Goal: Information Seeking & Learning: Learn about a topic

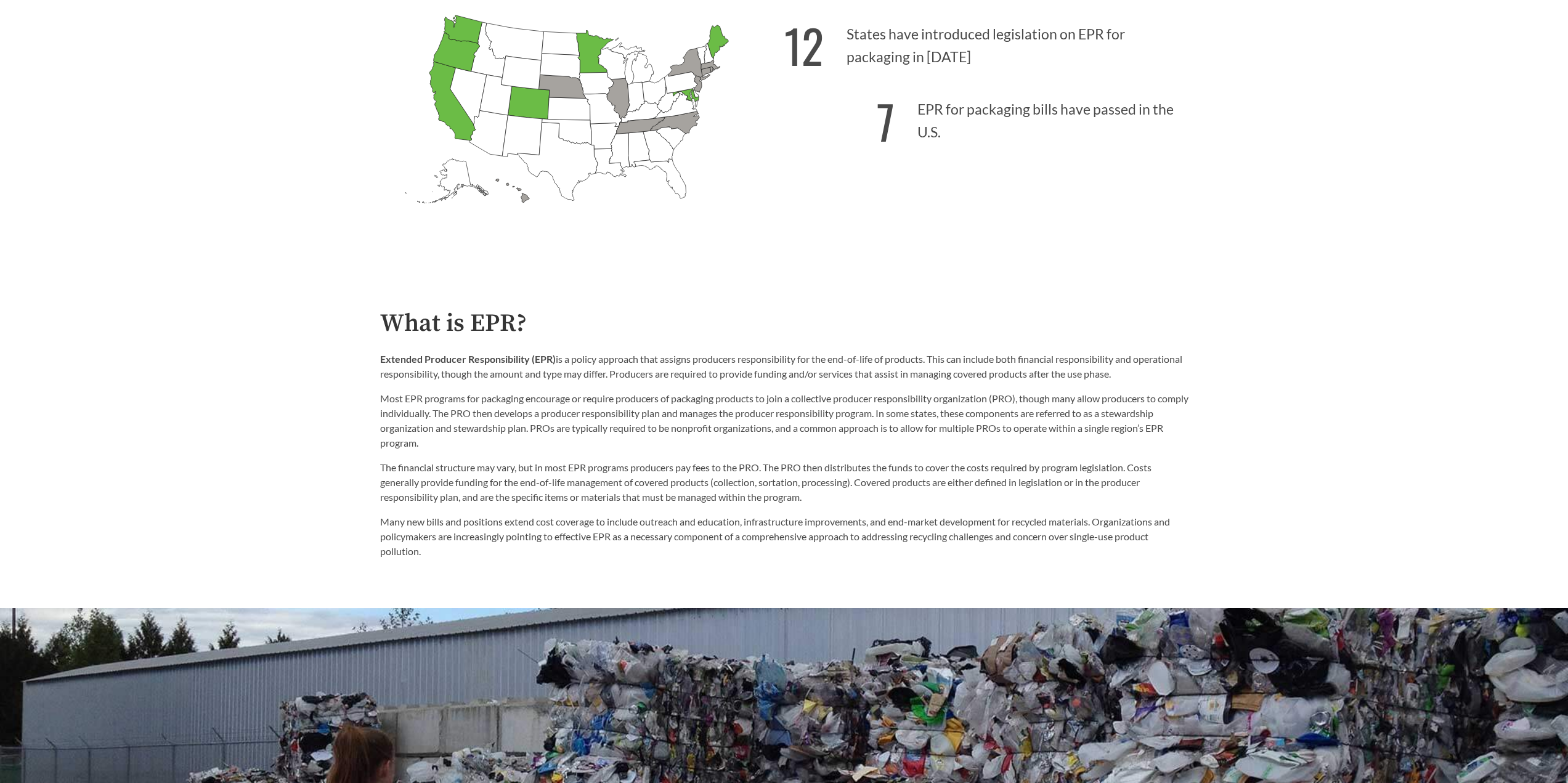
scroll to position [616, 0]
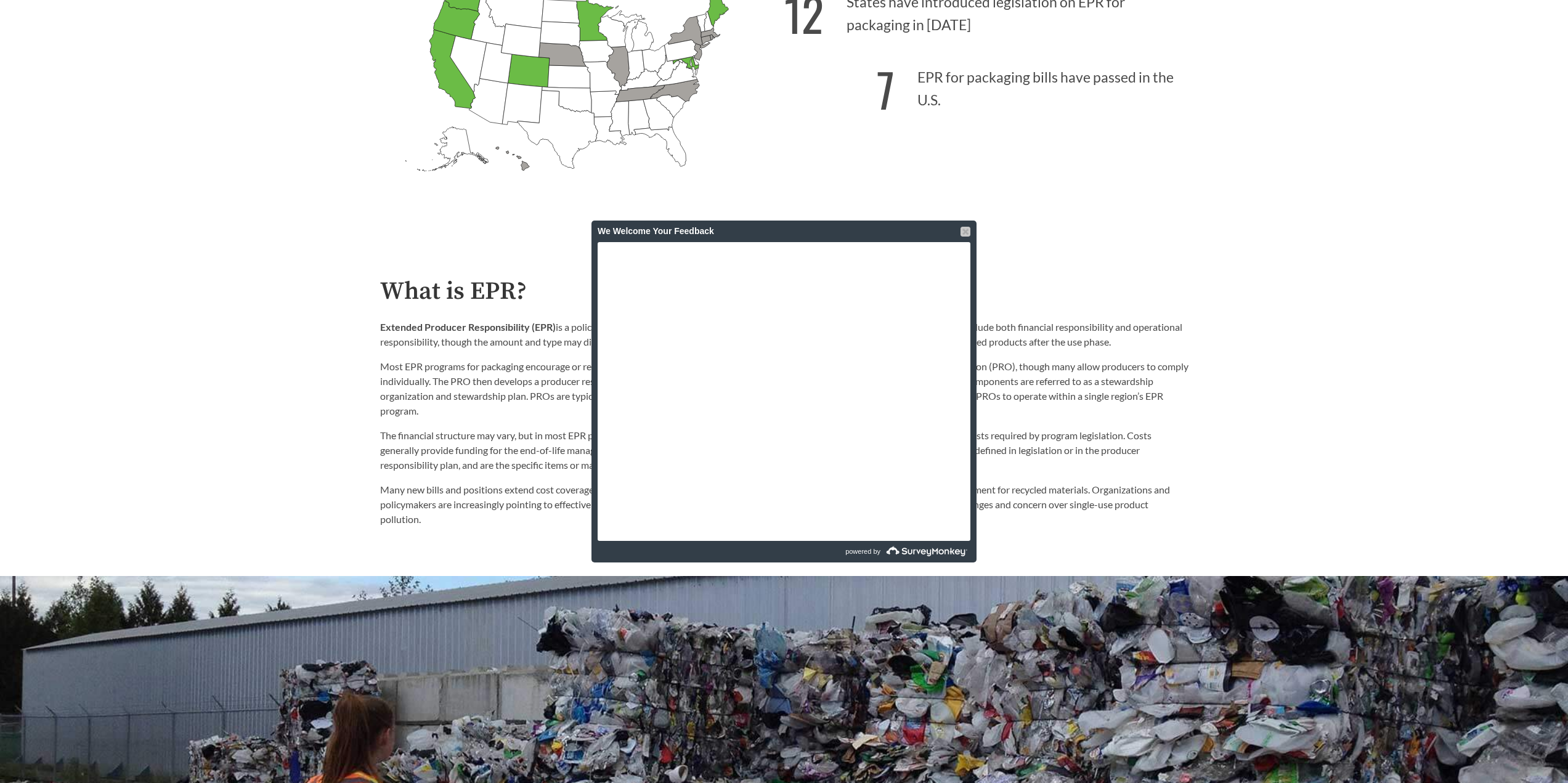
click at [968, 232] on div at bounding box center [965, 232] width 10 height 10
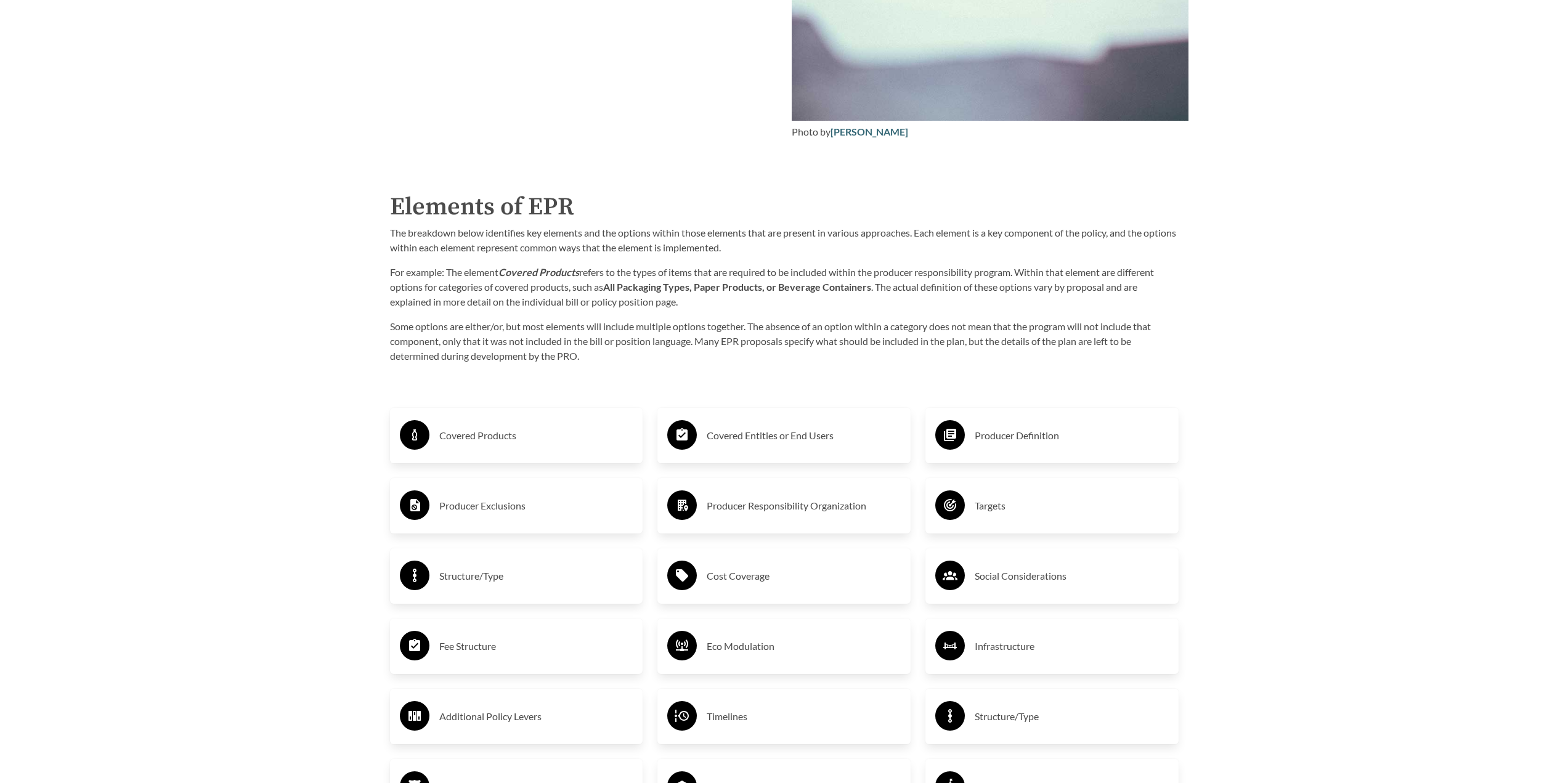
scroll to position [2096, 0]
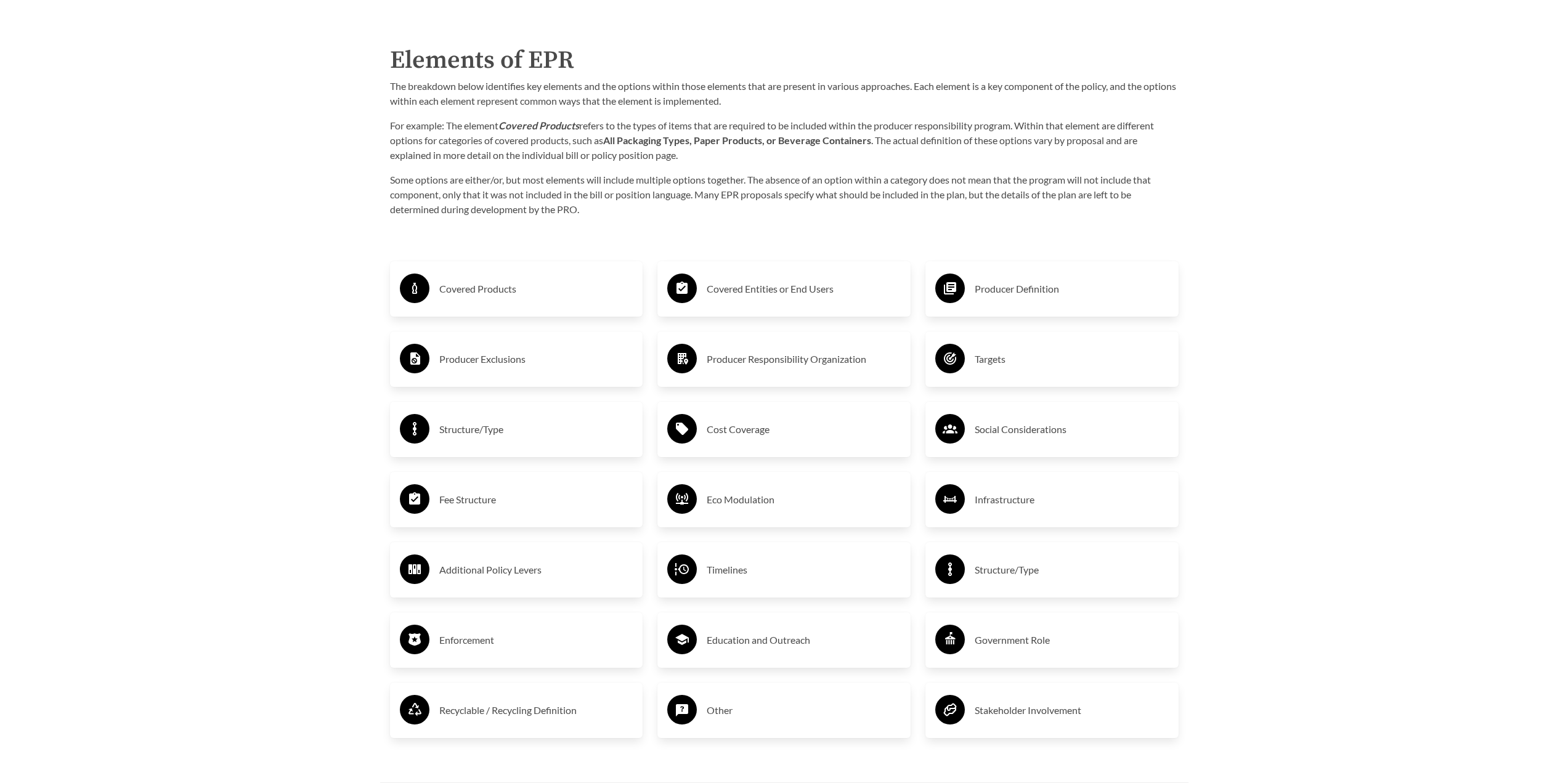
click at [448, 295] on h3 "Covered Products" at bounding box center [536, 289] width 194 height 19
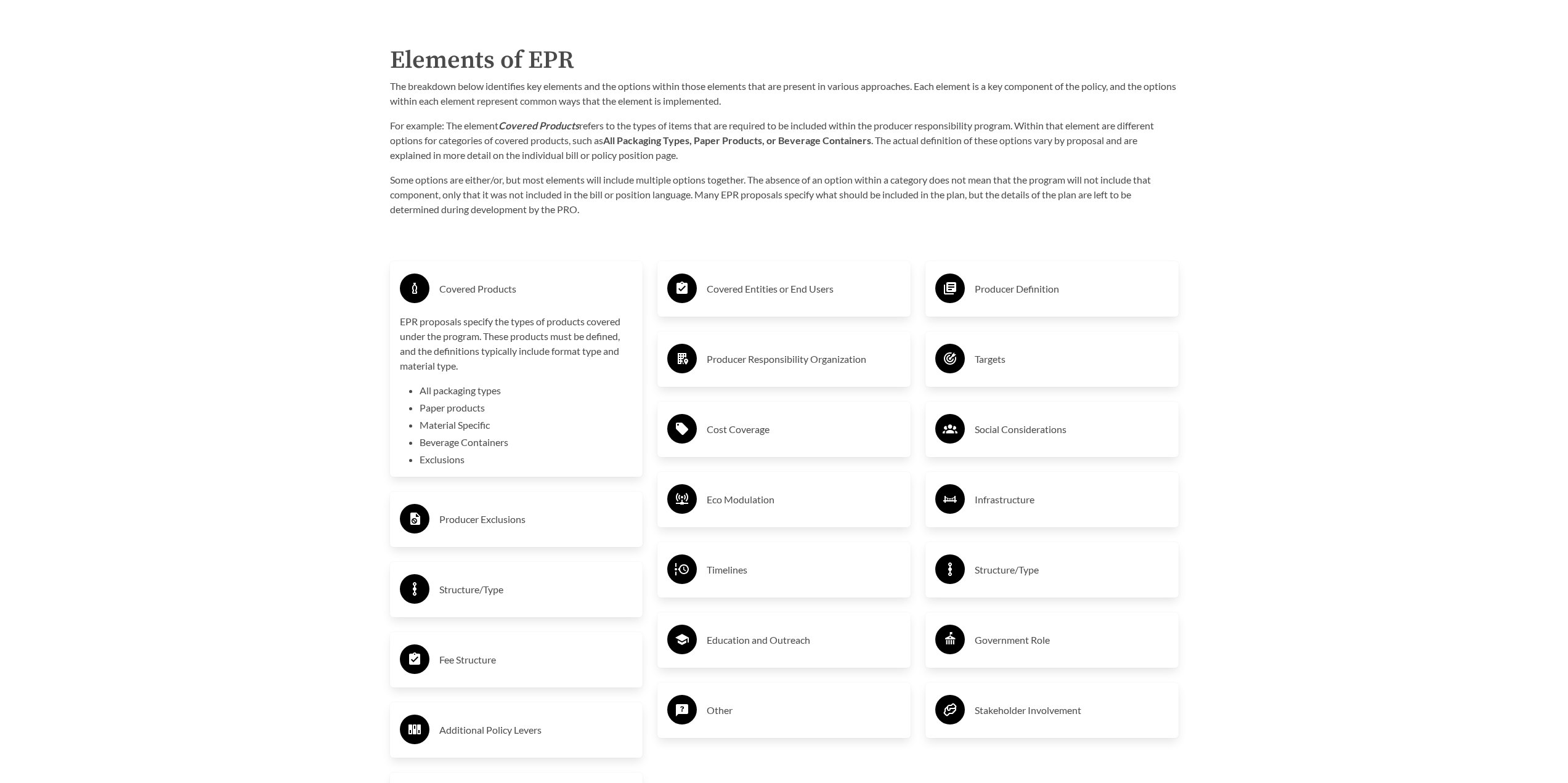
click at [512, 514] on h3 "Producer Exclusions" at bounding box center [536, 519] width 194 height 19
click at [550, 596] on h3 "Structure/Type" at bounding box center [536, 589] width 194 height 19
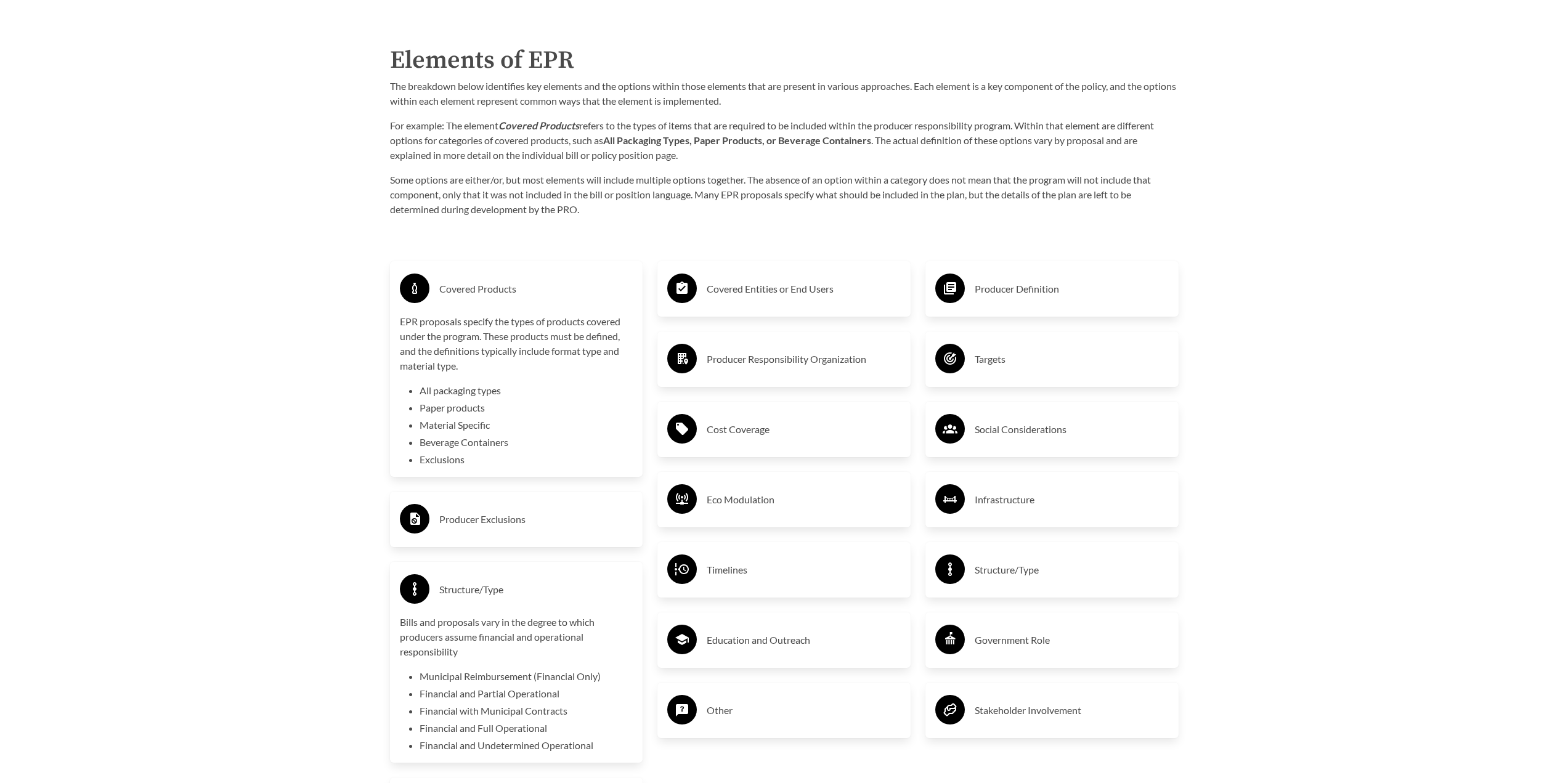
click at [550, 596] on h3 "Structure/Type" at bounding box center [536, 589] width 194 height 19
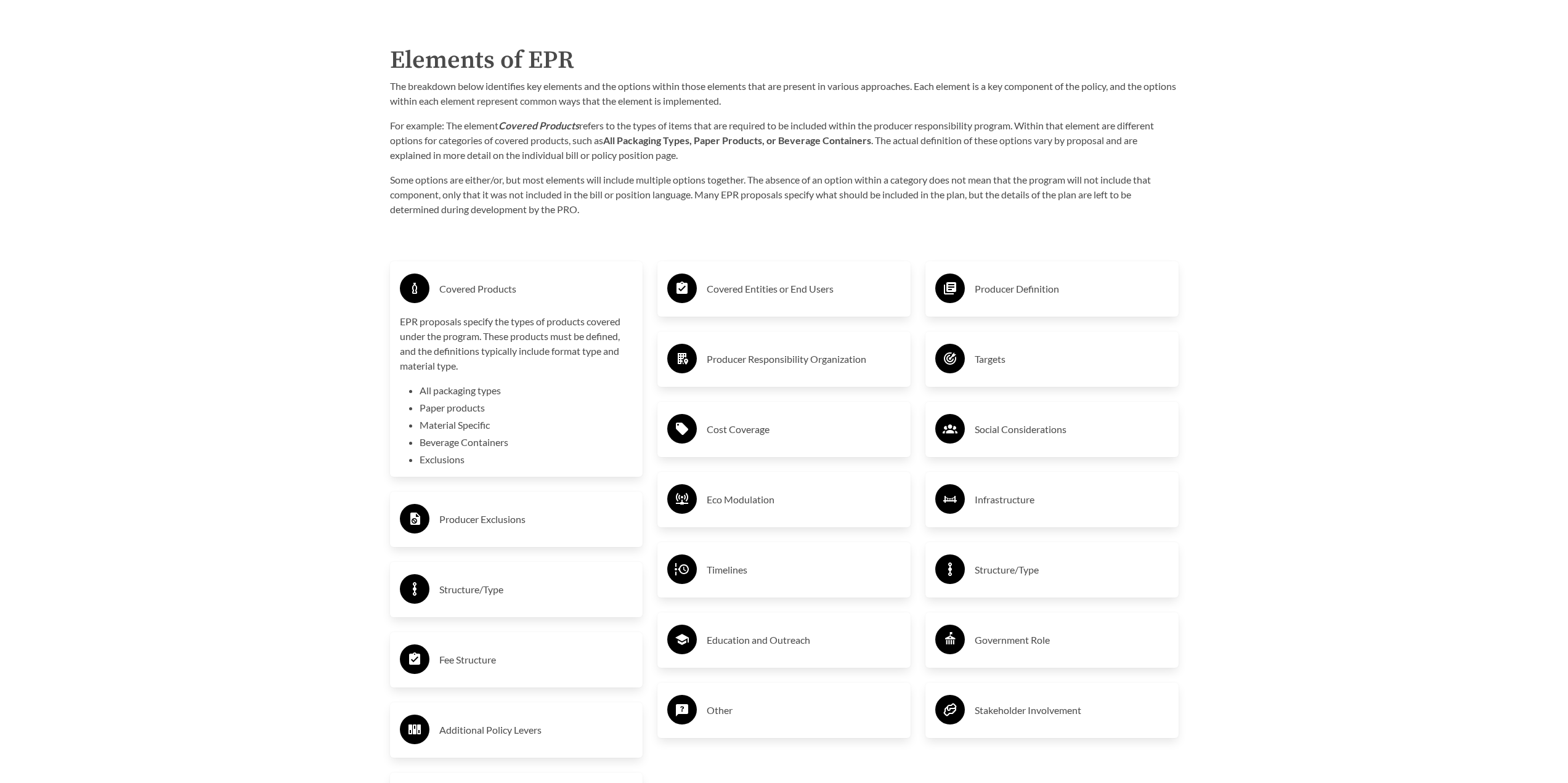
click at [534, 668] on h3 "Fee Structure" at bounding box center [536, 659] width 194 height 19
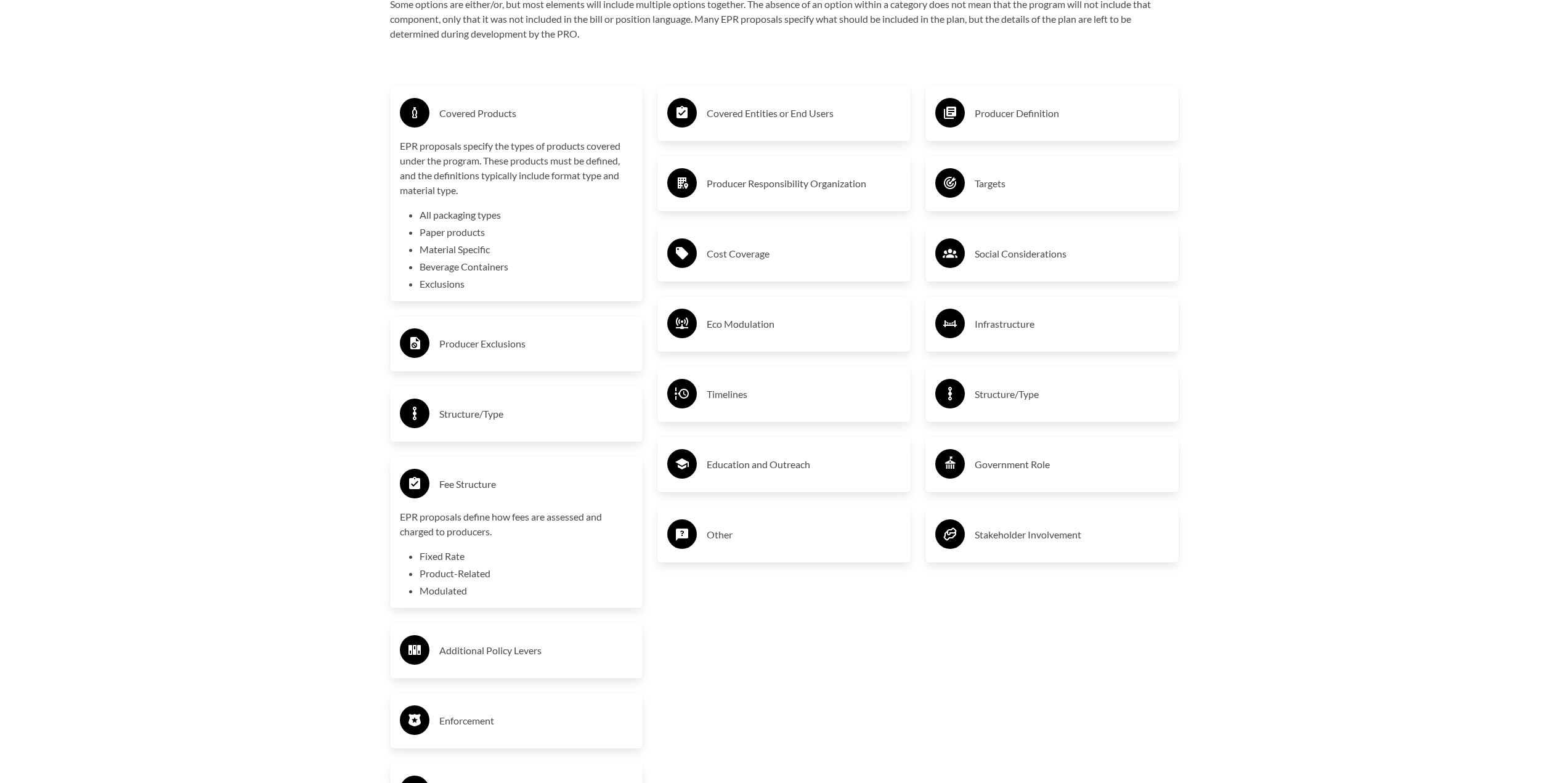
scroll to position [2280, 0]
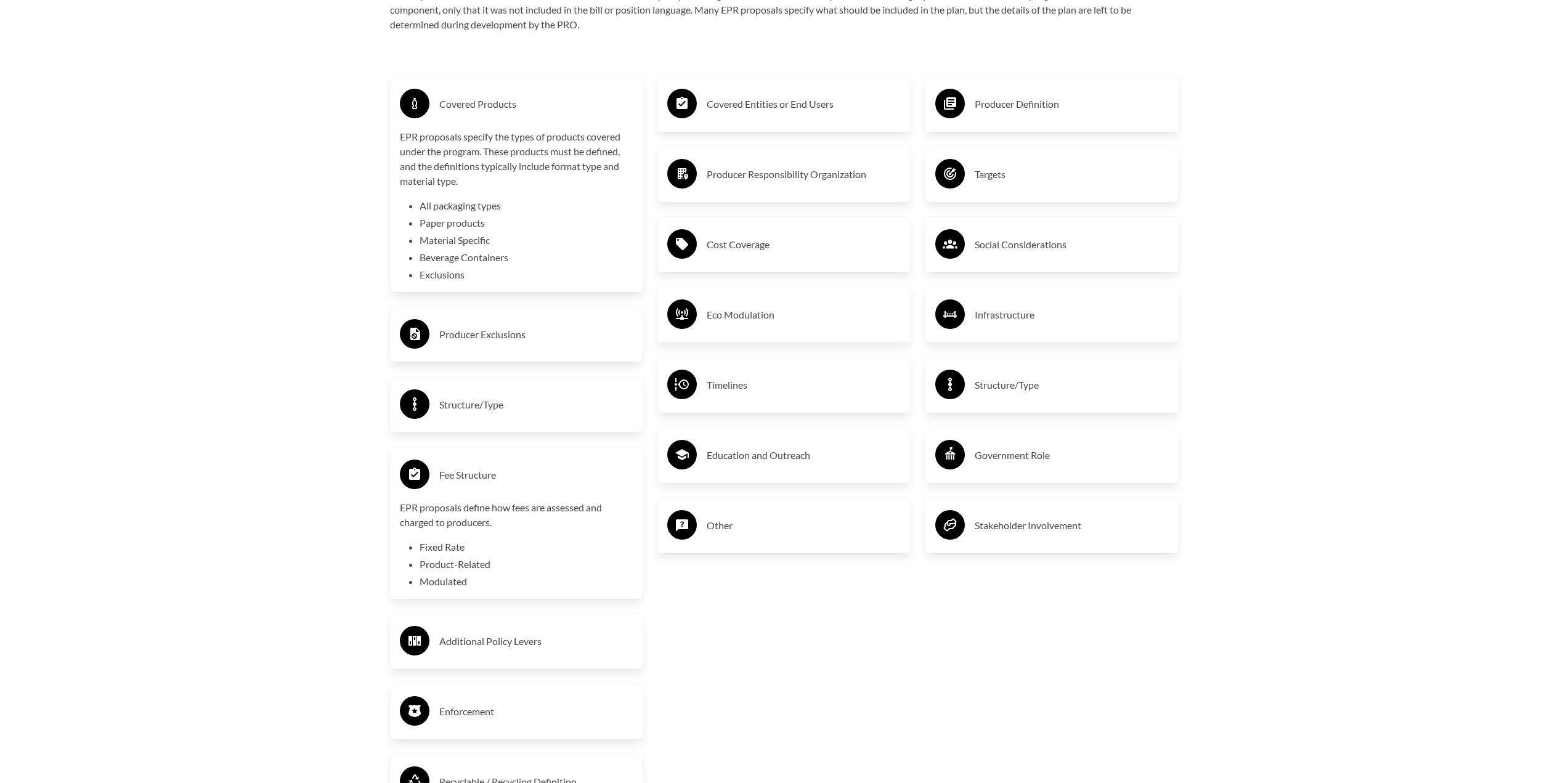
click at [532, 481] on h3 "Fee Structure" at bounding box center [536, 475] width 194 height 19
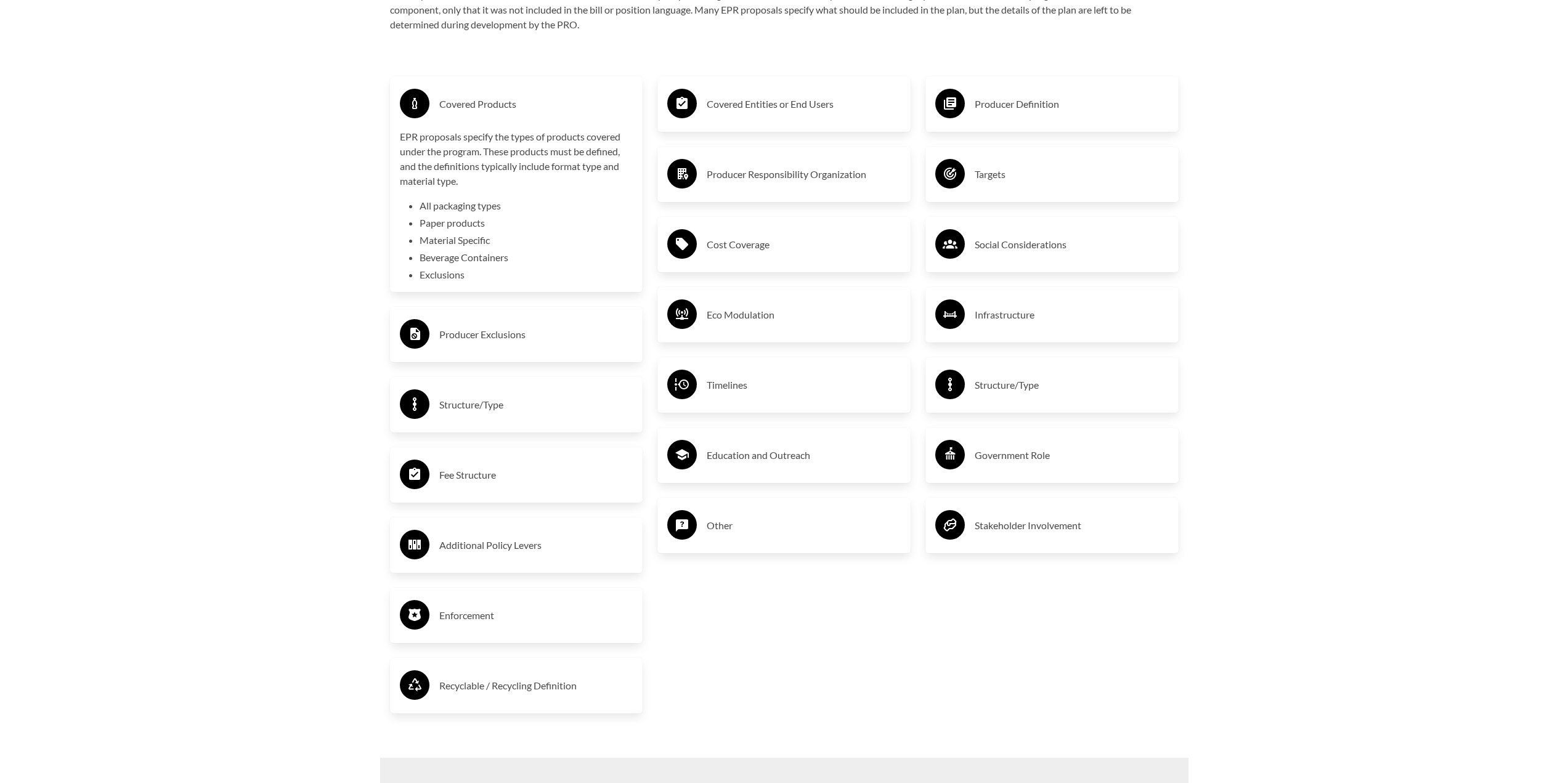
click at [537, 619] on h3 "Enforcement" at bounding box center [536, 615] width 194 height 19
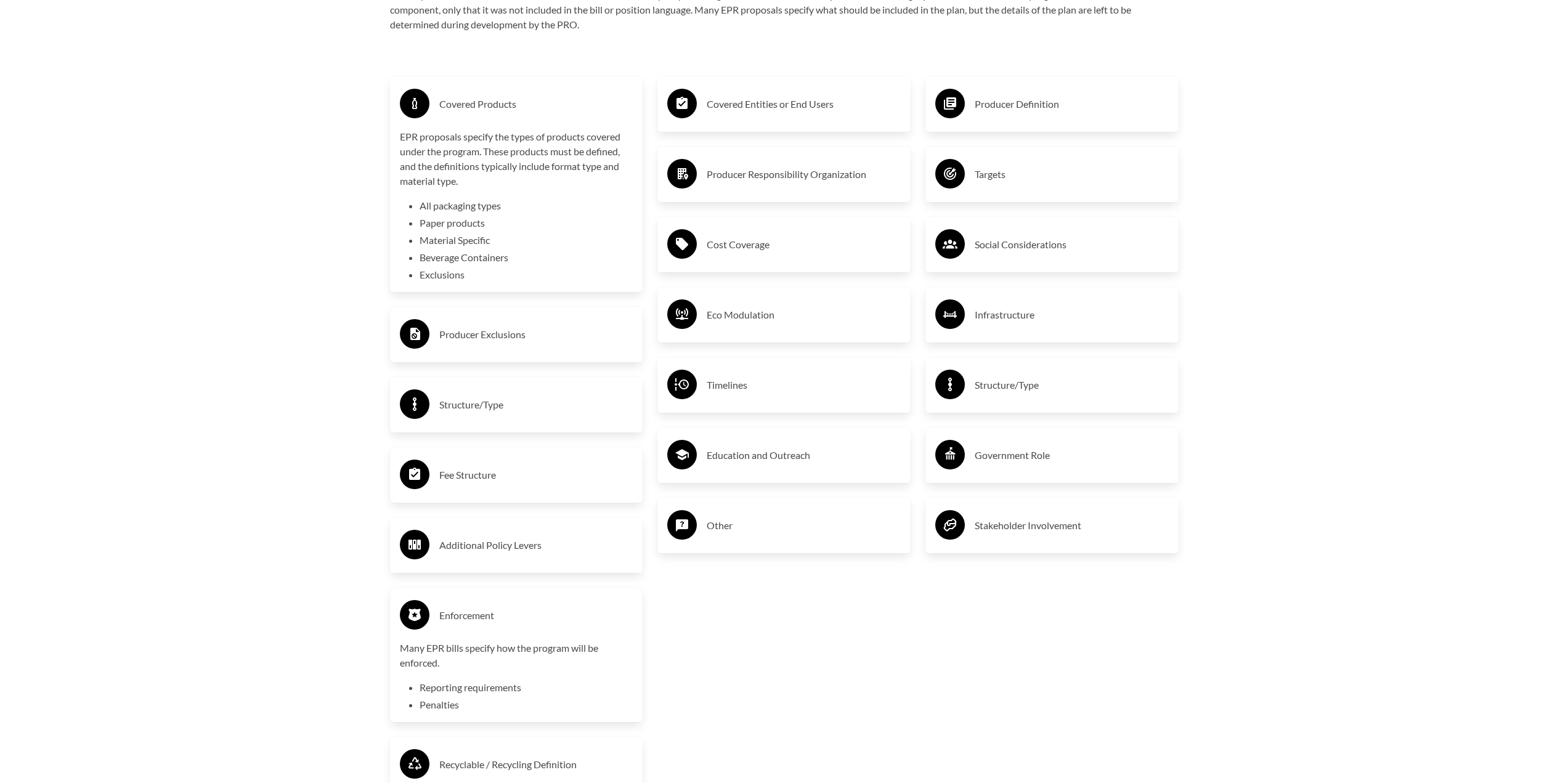
click at [537, 619] on h3 "Enforcement" at bounding box center [536, 615] width 194 height 19
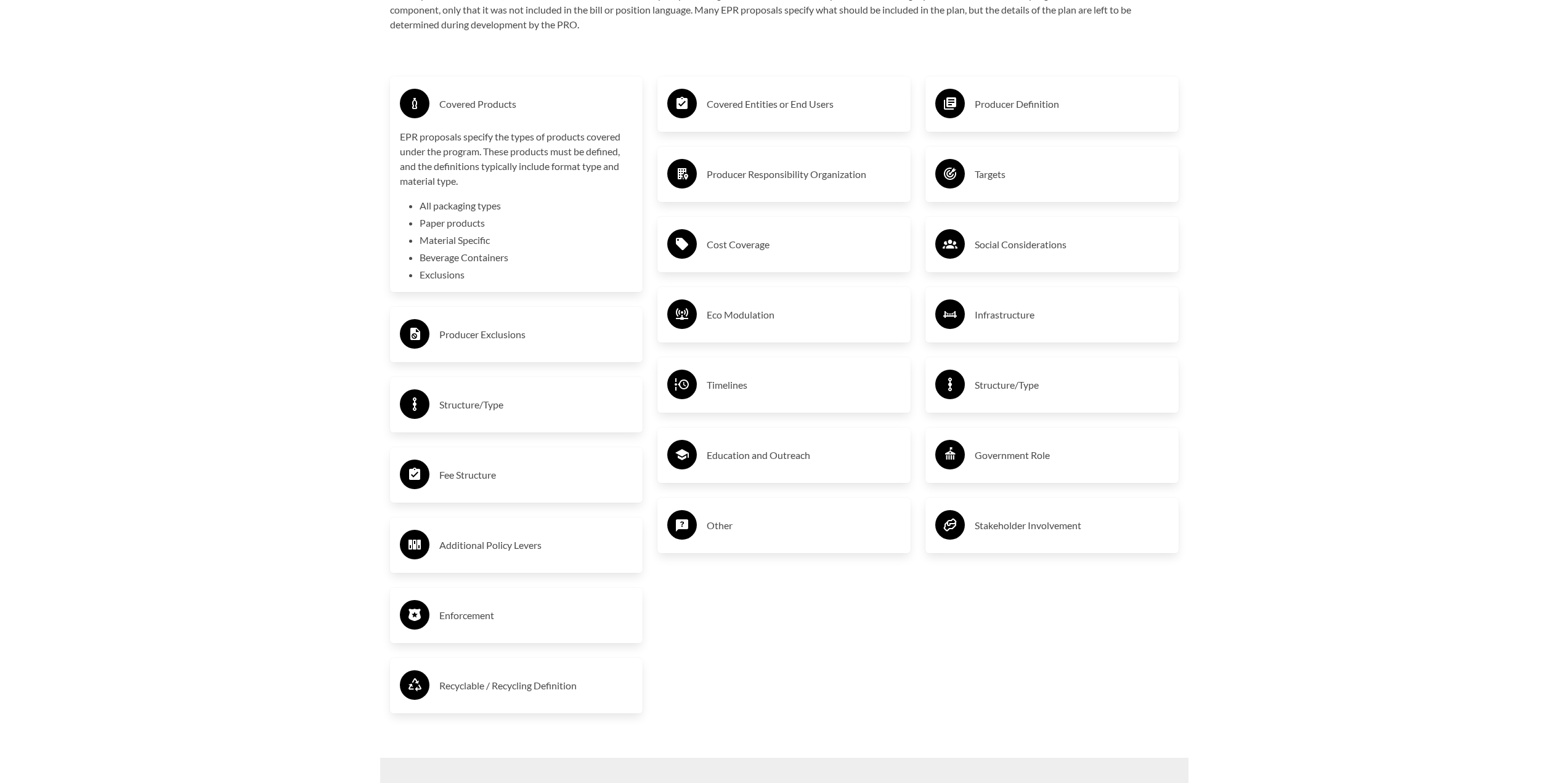
click at [548, 694] on h3 "Recyclable / Recycling Definition" at bounding box center [536, 685] width 194 height 19
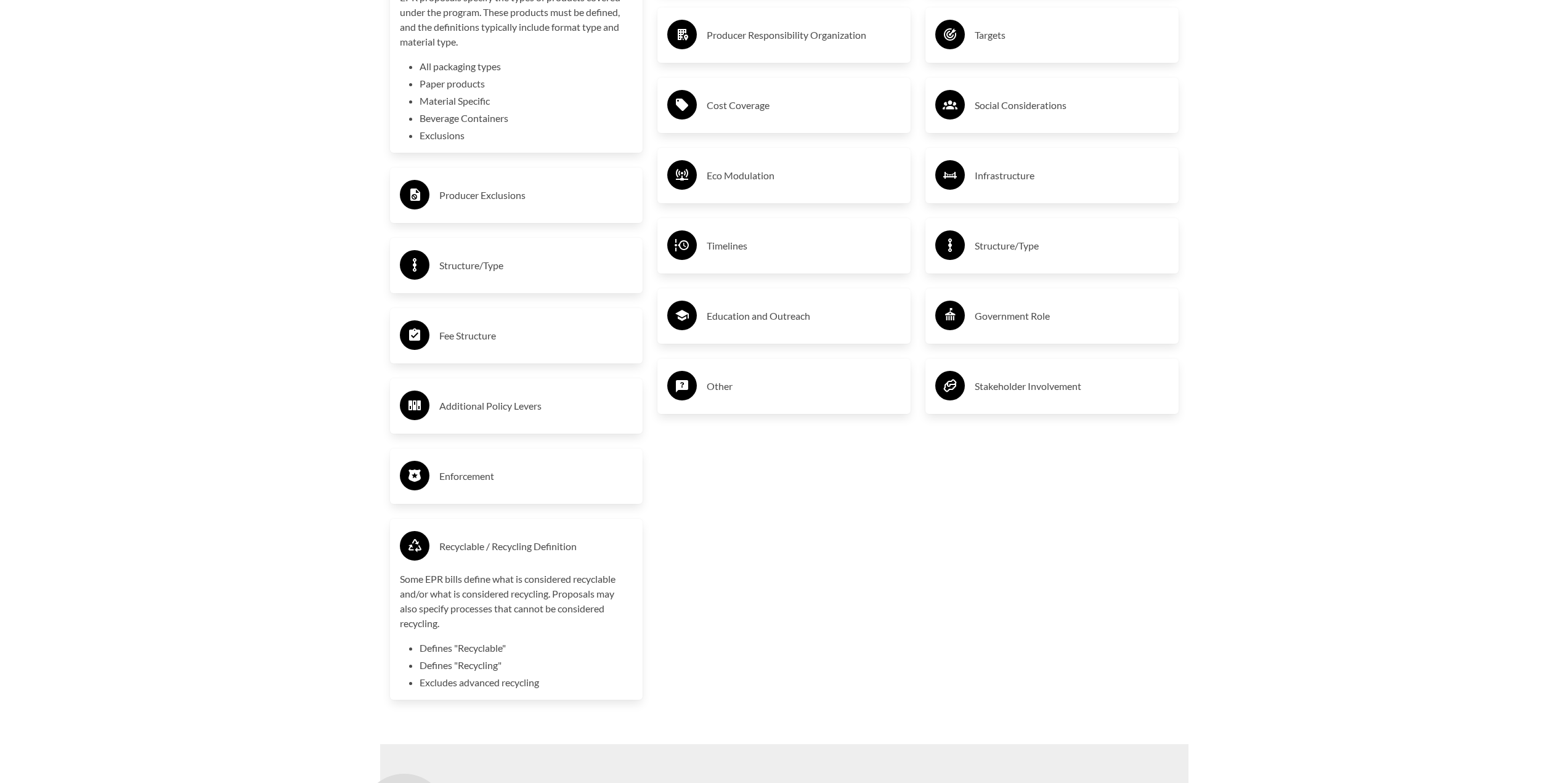
scroll to position [2527, 0]
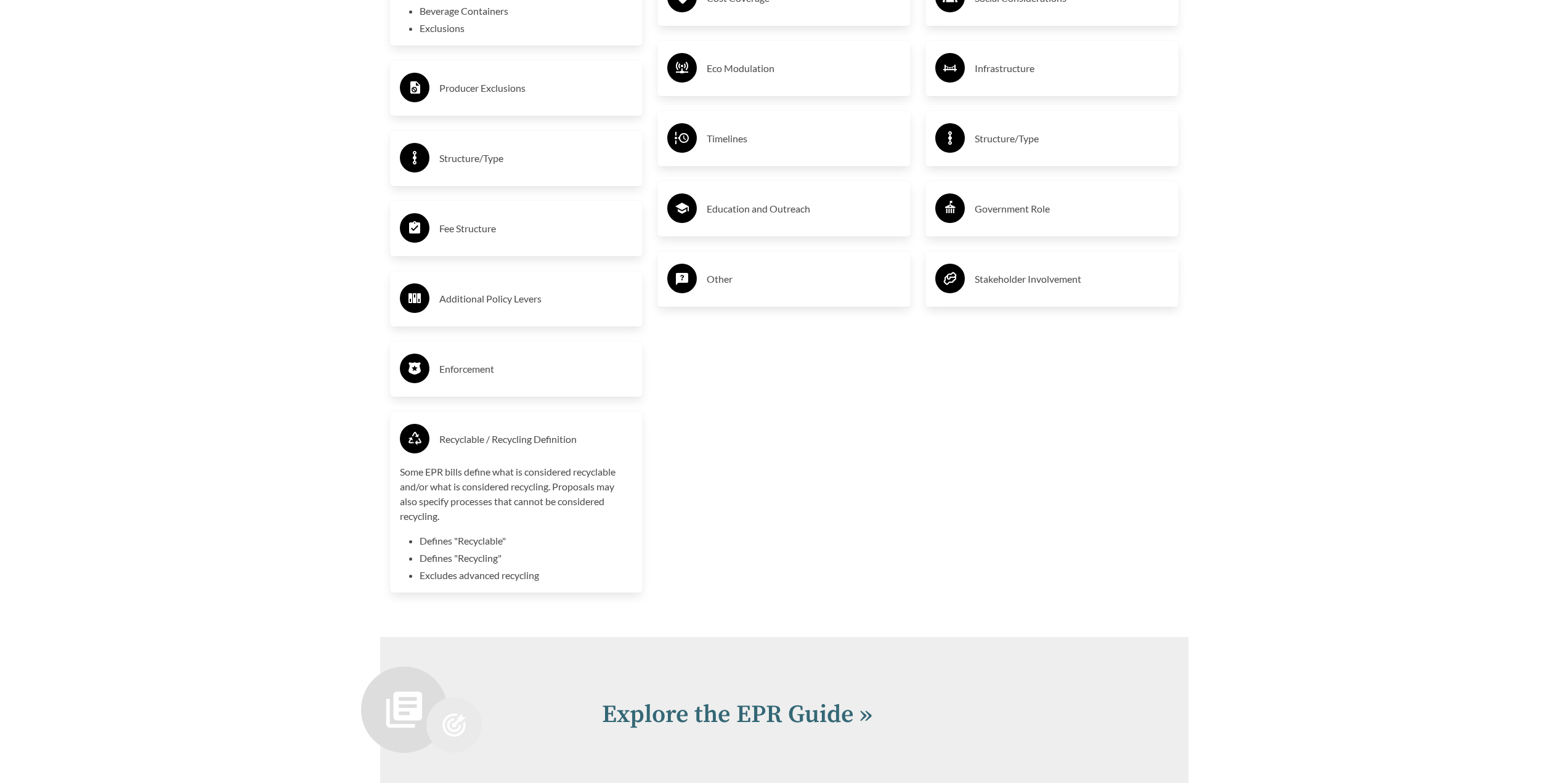
click at [558, 433] on h3 "Recyclable / Recycling Definition" at bounding box center [536, 439] width 194 height 19
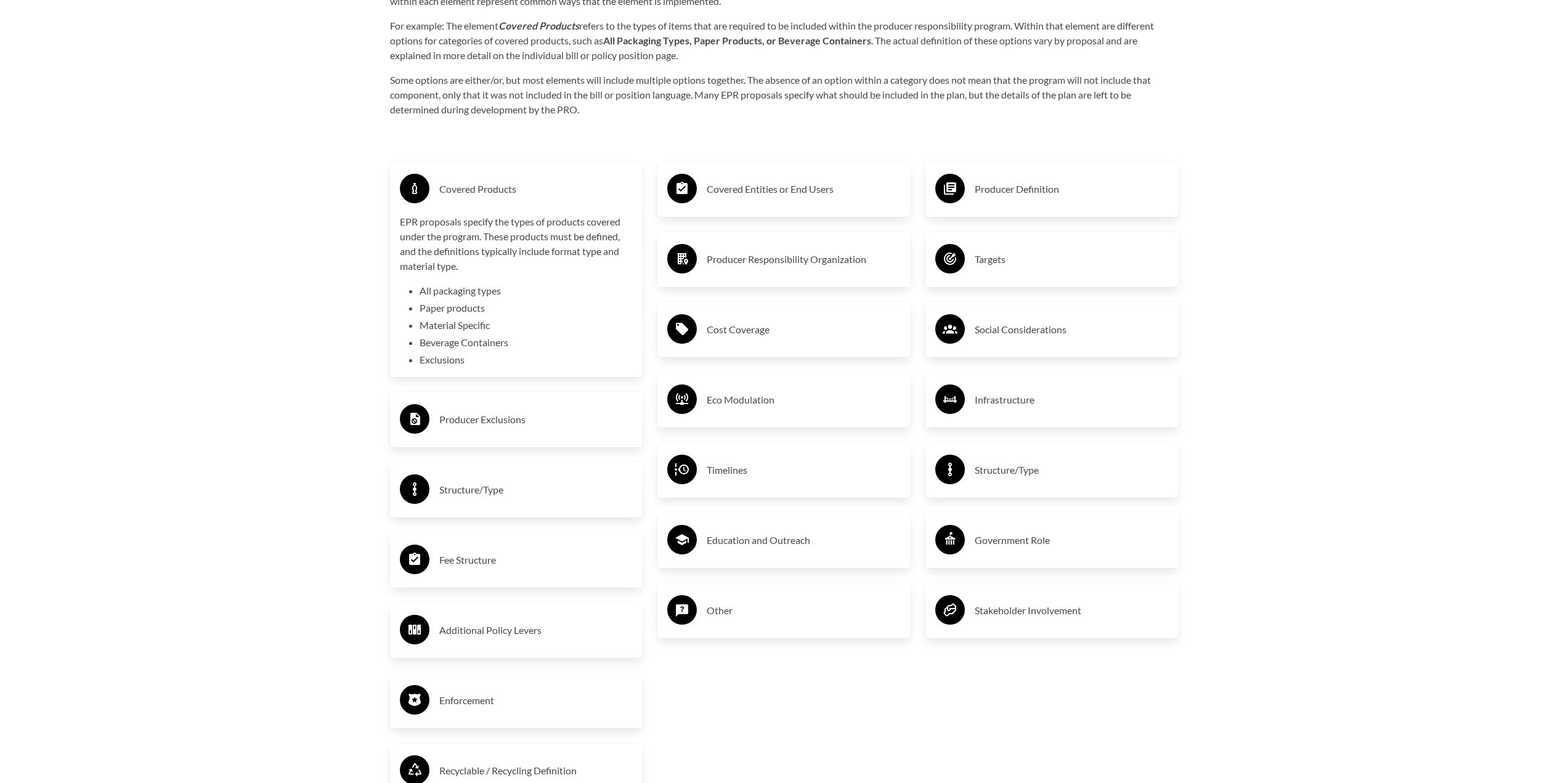
scroll to position [2157, 0]
